Goal: Information Seeking & Learning: Check status

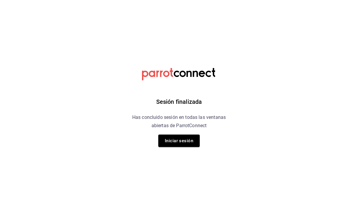
click at [188, 139] on button "Iniciar sesión" at bounding box center [178, 141] width 41 height 12
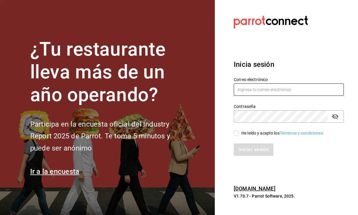
click at [310, 96] on input "text" at bounding box center [289, 90] width 110 height 12
type input "Hector.c.mind@gmail.com"
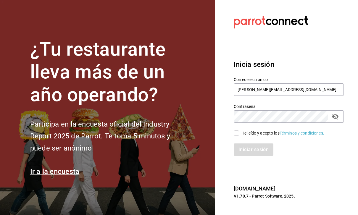
click at [232, 137] on div "He leído y acepto los Términos y condiciones." at bounding box center [285, 130] width 117 height 14
click at [237, 136] on input "He leído y acepto los Términos y condiciones." at bounding box center [236, 133] width 5 height 5
checkbox input "true"
click at [259, 156] on button "Iniciar sesión" at bounding box center [254, 150] width 40 height 12
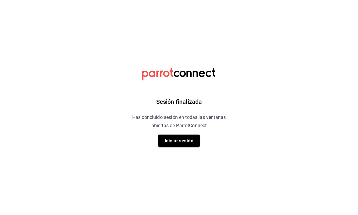
click at [185, 144] on button "Iniciar sesión" at bounding box center [178, 141] width 41 height 12
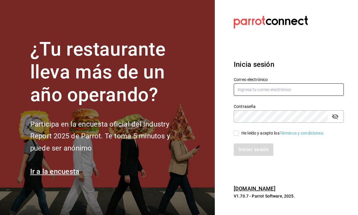
click at [298, 94] on input "text" at bounding box center [289, 90] width 110 height 12
type input "[PERSON_NAME][EMAIL_ADDRESS][DOMAIN_NAME]"
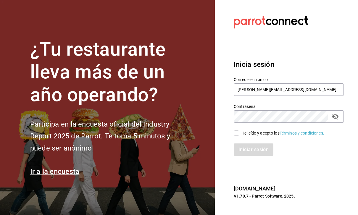
click at [238, 136] on input "He leído y acepto los Términos y condiciones." at bounding box center [236, 133] width 5 height 5
checkbox input "true"
click at [250, 156] on button "Iniciar sesión" at bounding box center [254, 150] width 40 height 12
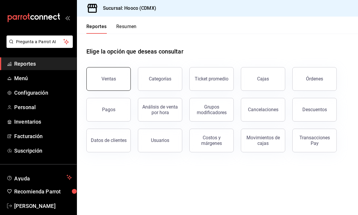
click at [117, 75] on button "Ventas" at bounding box center [108, 79] width 44 height 24
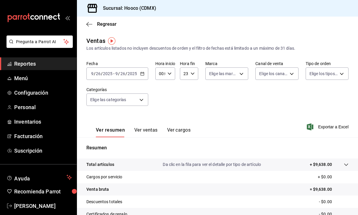
click at [140, 73] on icon "button" at bounding box center [142, 74] width 4 height 4
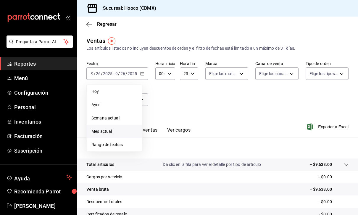
click at [121, 135] on li "Mes actual" at bounding box center [114, 131] width 55 height 13
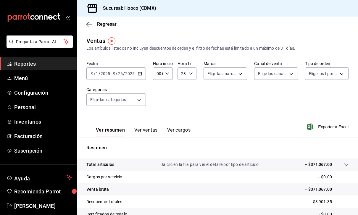
click at [140, 74] on icon "button" at bounding box center [140, 74] width 4 height 4
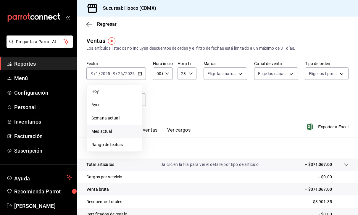
click at [272, 104] on div "Fecha 2025-09-01 9 / 1 / 2025 - 2025-09-26 9 / 26 / 2025 Hoy Ayer Semana actual…" at bounding box center [217, 87] width 262 height 52
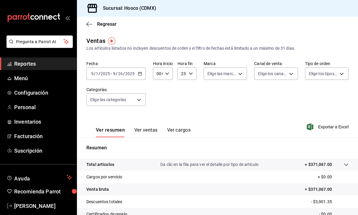
click at [142, 72] on icon "button" at bounding box center [140, 74] width 4 height 4
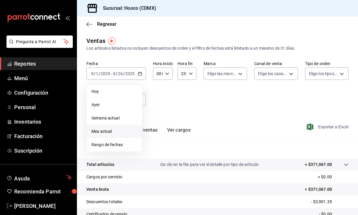
click at [323, 127] on span "Exportar a Excel" at bounding box center [328, 127] width 41 height 7
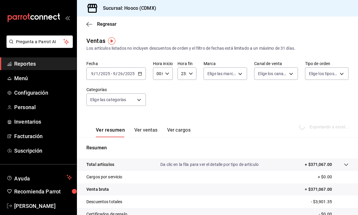
click at [140, 76] on \(Stroke\) "button" at bounding box center [140, 73] width 4 height 3
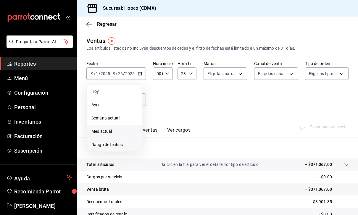
click at [117, 144] on span "Rango de fechas" at bounding box center [115, 145] width 46 height 6
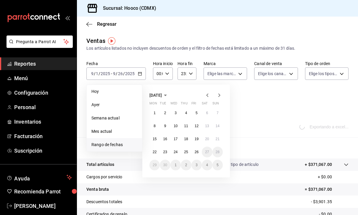
click at [169, 98] on icon "button" at bounding box center [165, 95] width 7 height 7
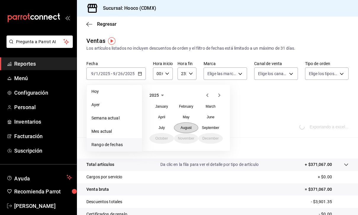
click at [188, 128] on abbr "August" at bounding box center [186, 128] width 11 height 4
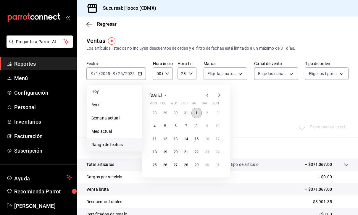
click at [200, 115] on button "1" at bounding box center [197, 113] width 10 height 11
click at [196, 165] on abbr "29" at bounding box center [197, 165] width 4 height 4
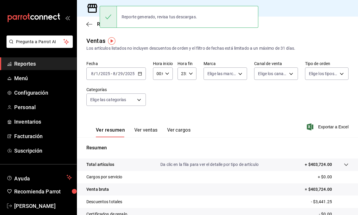
click at [133, 76] on input "2025" at bounding box center [130, 73] width 10 height 5
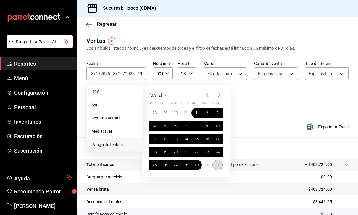
click at [222, 164] on button "31" at bounding box center [218, 165] width 10 height 11
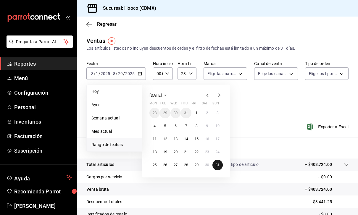
click at [201, 112] on button "1" at bounding box center [197, 113] width 10 height 11
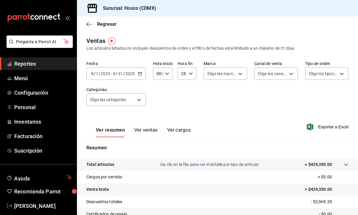
click at [142, 75] on icon "button" at bounding box center [140, 74] width 4 height 4
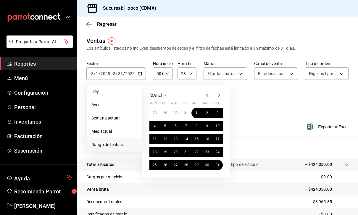
click at [261, 113] on div "Fecha 2025-08-01 8 / 1 / 2025 - 2025-08-31 8 / 31 / 2025 Hoy Ayer Semana actual…" at bounding box center [217, 87] width 262 height 52
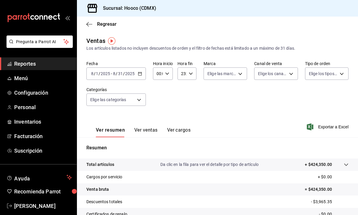
click at [134, 76] on input "2025" at bounding box center [130, 73] width 10 height 5
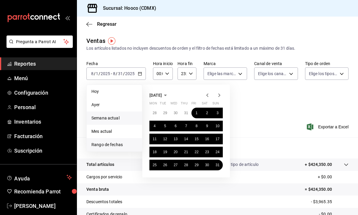
click at [110, 118] on span "Semana actual" at bounding box center [115, 118] width 46 height 6
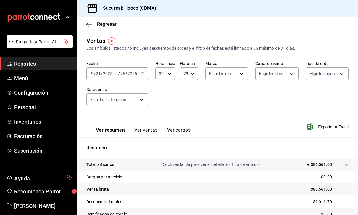
click at [123, 79] on div "2025-09-21 9 / 21 / 2025 - 2025-09-26 9 / 26 / 2025" at bounding box center [117, 74] width 62 height 12
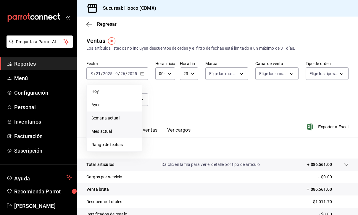
click at [110, 133] on span "Mes actual" at bounding box center [115, 132] width 46 height 6
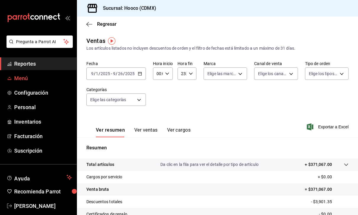
click at [24, 80] on span "Menú" at bounding box center [43, 78] width 58 height 8
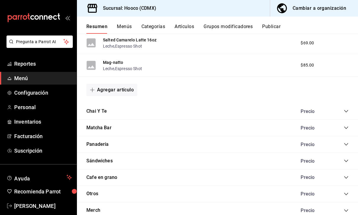
scroll to position [632, 0]
click at [302, 129] on div "Precio" at bounding box center [314, 129] width 38 height 6
click at [345, 127] on icon "collapse-category-row" at bounding box center [346, 128] width 5 height 5
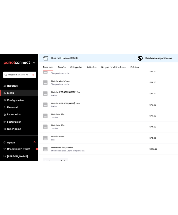
scroll to position [790, 0]
